Goal: Information Seeking & Learning: Learn about a topic

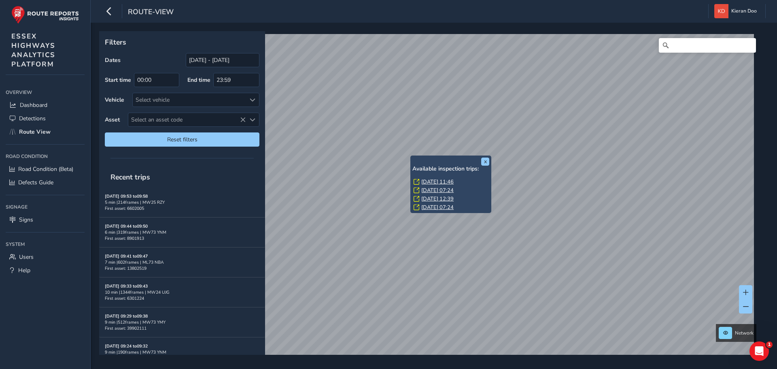
click at [432, 183] on link "[DATE] 11:46" at bounding box center [437, 181] width 32 height 7
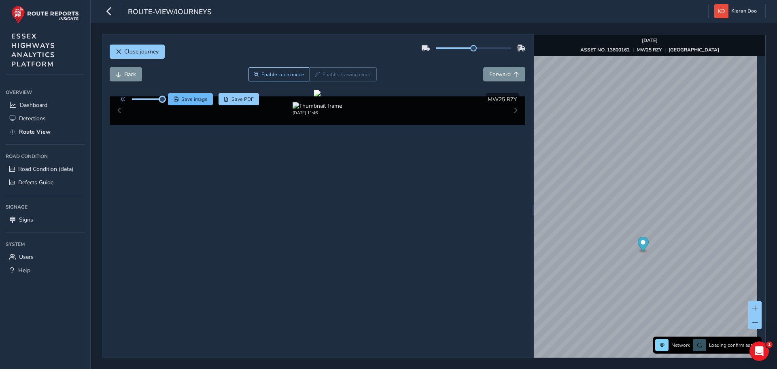
drag, startPoint x: 149, startPoint y: 100, endPoint x: 168, endPoint y: 101, distance: 18.7
click at [168, 101] on div "Save image Save PDF" at bounding box center [187, 99] width 143 height 12
click at [321, 96] on div at bounding box center [317, 93] width 6 height 6
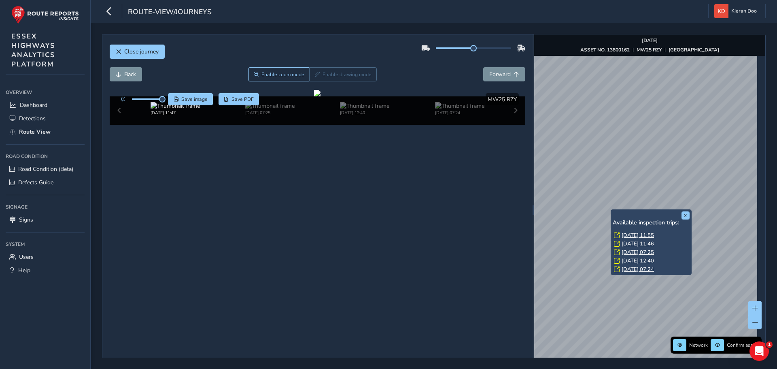
click at [632, 244] on link "[DATE] 11:46" at bounding box center [638, 243] width 32 height 7
click at [631, 234] on link "[DATE] 11:55" at bounding box center [638, 235] width 32 height 7
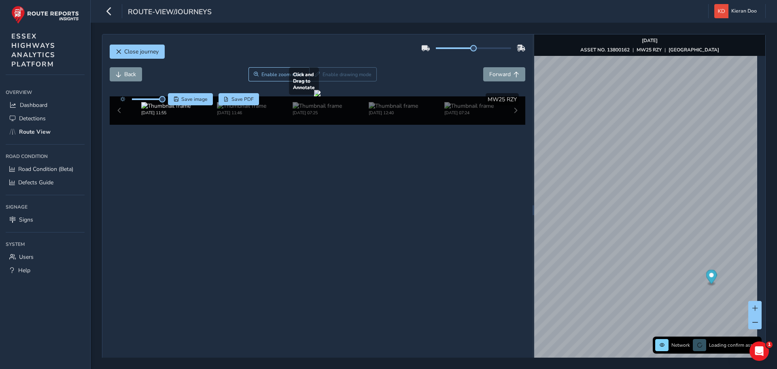
click at [314, 96] on div at bounding box center [317, 93] width 6 height 6
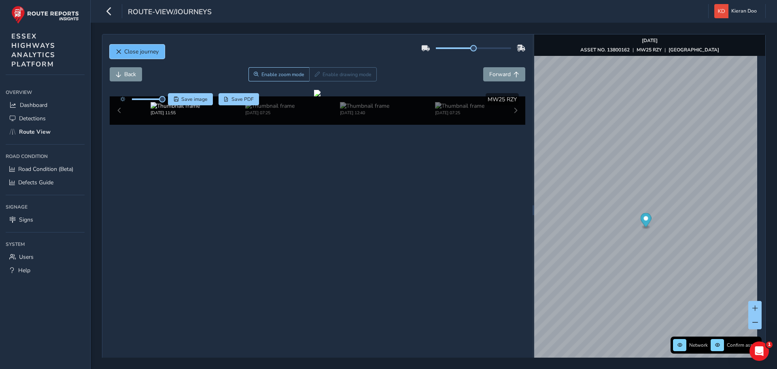
click at [133, 52] on span "Close journey" at bounding box center [141, 52] width 34 height 8
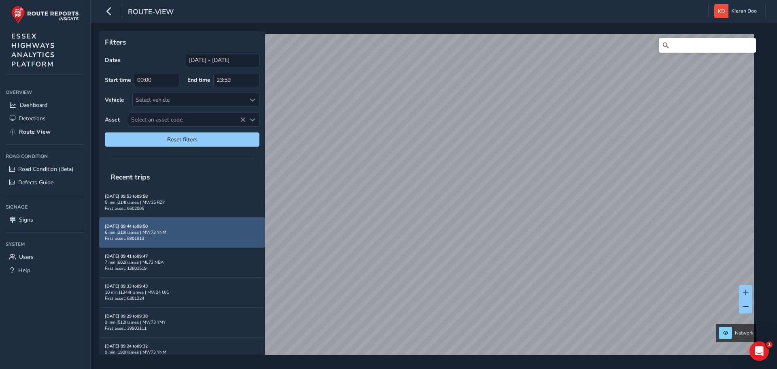
click at [239, 226] on div "Filters Dates [DATE] - [DATE] Start time 00:00 End time 23:59 Vehicle Select ve…" at bounding box center [431, 192] width 664 height 323
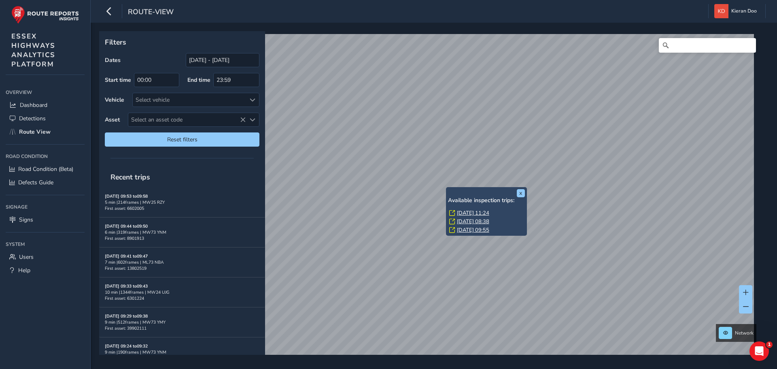
click at [473, 213] on link "[DATE] 11:24" at bounding box center [473, 212] width 32 height 7
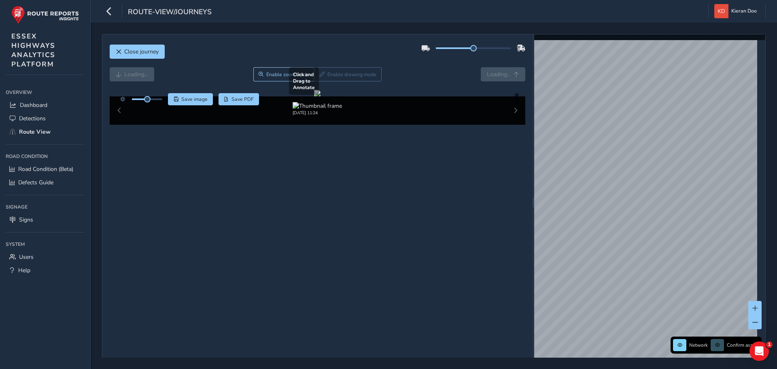
click at [321, 96] on div at bounding box center [317, 93] width 6 height 6
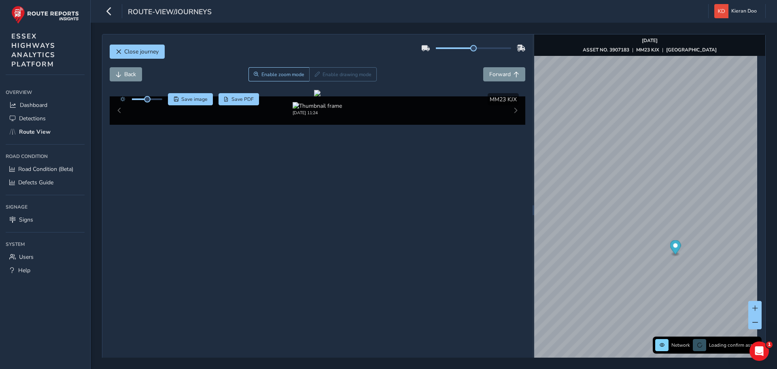
drag, startPoint x: 149, startPoint y: 102, endPoint x: 154, endPoint y: 100, distance: 5.6
click at [162, 104] on div at bounding box center [139, 99] width 47 height 12
drag, startPoint x: 147, startPoint y: 97, endPoint x: 170, endPoint y: 100, distance: 23.7
click at [170, 100] on div "Save image Save PDF" at bounding box center [187, 99] width 143 height 12
click at [321, 96] on div at bounding box center [317, 93] width 6 height 6
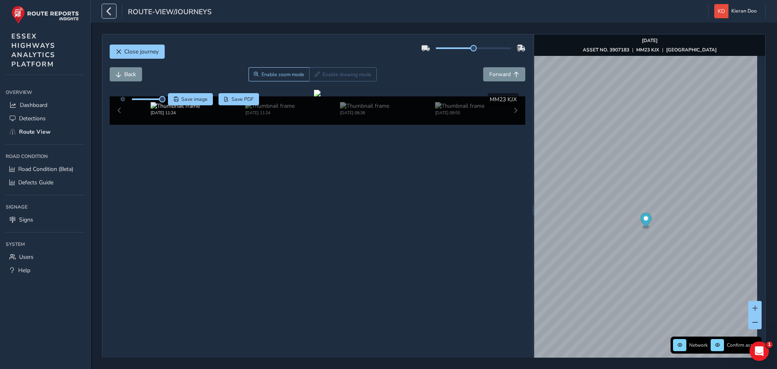
click at [109, 8] on icon "button" at bounding box center [109, 11] width 9 height 14
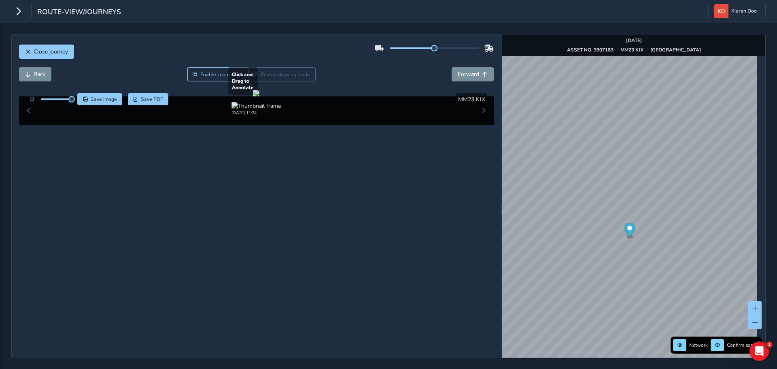
click at [259, 96] on div at bounding box center [256, 93] width 6 height 6
click at [46, 55] on span "Close journey" at bounding box center [51, 52] width 34 height 8
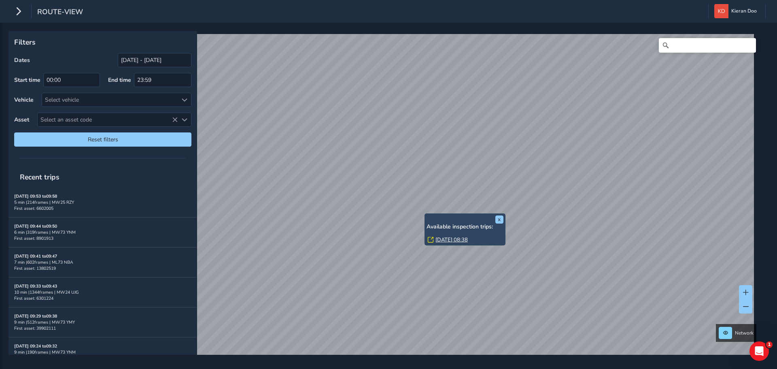
click at [454, 238] on link "[DATE] 08:38" at bounding box center [452, 239] width 32 height 7
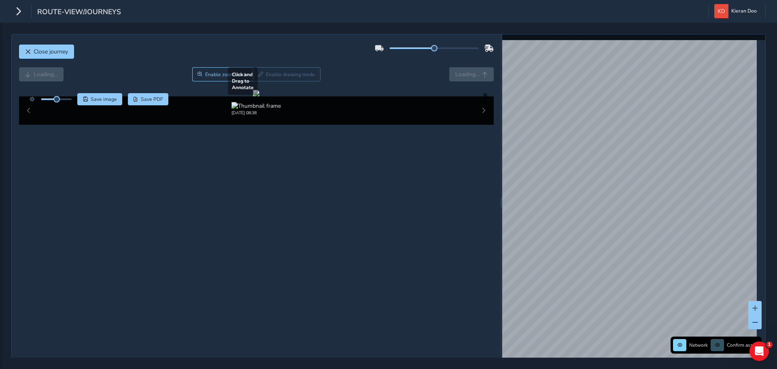
click at [259, 96] on div at bounding box center [256, 93] width 6 height 6
drag, startPoint x: 53, startPoint y: 100, endPoint x: 77, endPoint y: 104, distance: 23.5
click at [77, 104] on div "Save image Save PDF" at bounding box center [97, 99] width 143 height 12
click at [259, 96] on div at bounding box center [256, 93] width 6 height 6
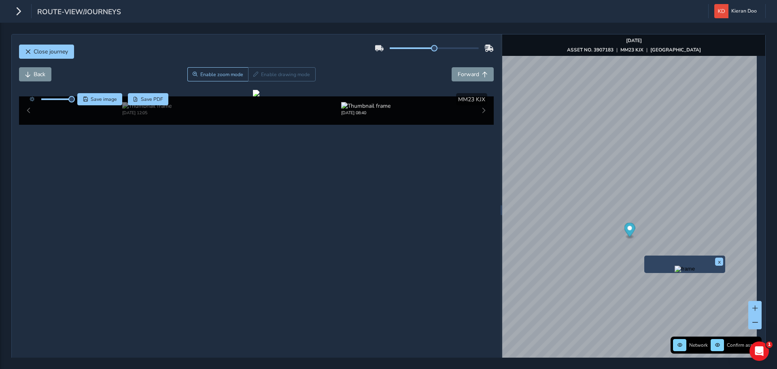
click at [675, 272] on img "Preview frame" at bounding box center [685, 269] width 20 height 6
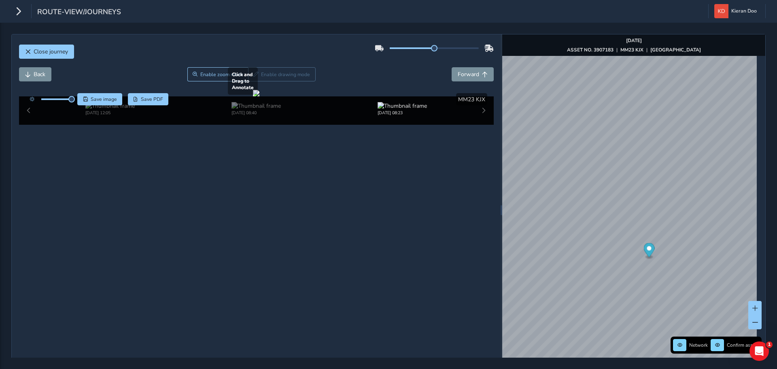
click at [259, 96] on div at bounding box center [256, 93] width 6 height 6
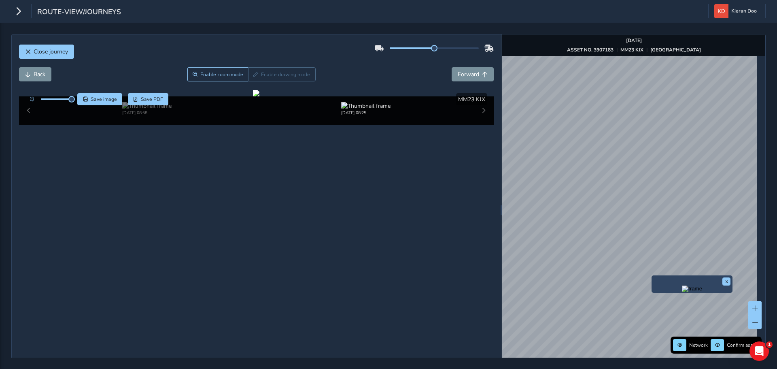
click at [682, 292] on img "Preview frame" at bounding box center [692, 288] width 20 height 6
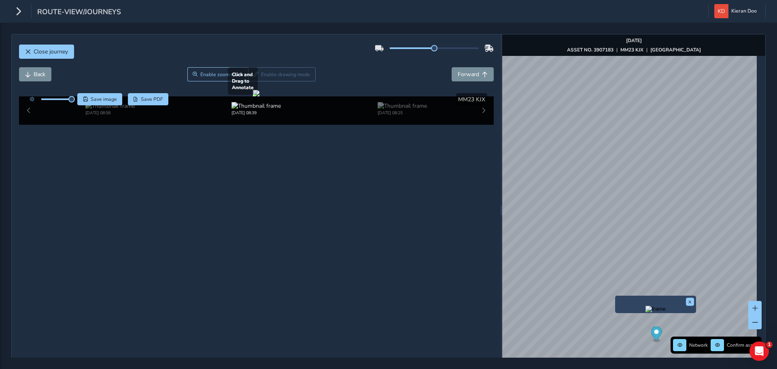
click at [259, 96] on div at bounding box center [256, 93] width 6 height 6
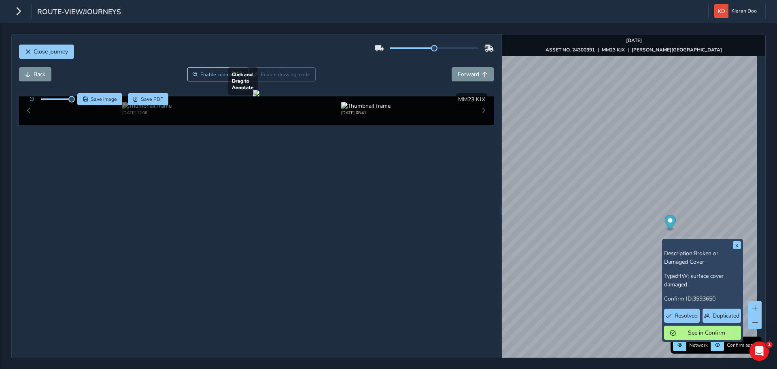
click at [259, 96] on div at bounding box center [256, 93] width 6 height 6
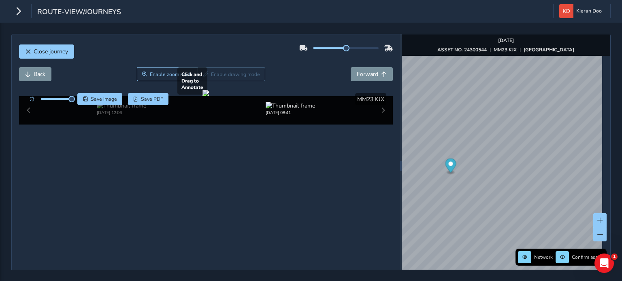
click at [209, 96] on div at bounding box center [205, 93] width 6 height 6
